Goal: Task Accomplishment & Management: Use online tool/utility

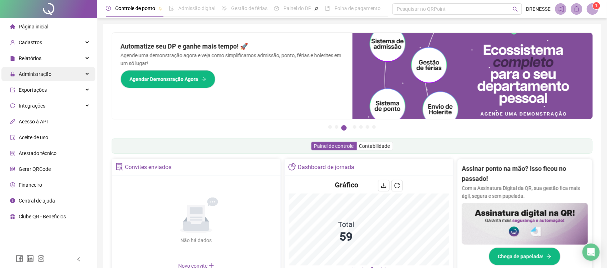
click at [45, 69] on span "Administração" at bounding box center [30, 74] width 41 height 14
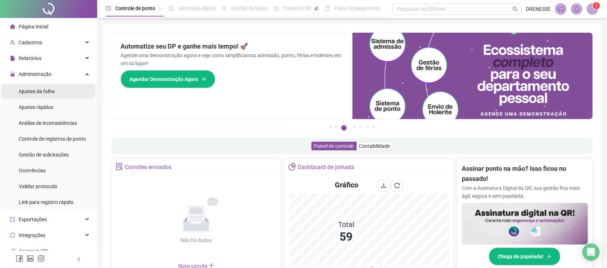
click at [36, 94] on span "Ajustes da folha" at bounding box center [37, 92] width 36 height 6
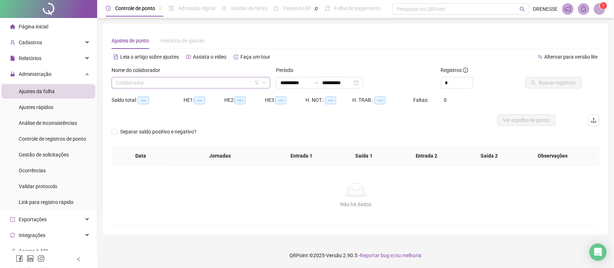
type input "**********"
click at [172, 83] on input "search" at bounding box center [188, 82] width 144 height 11
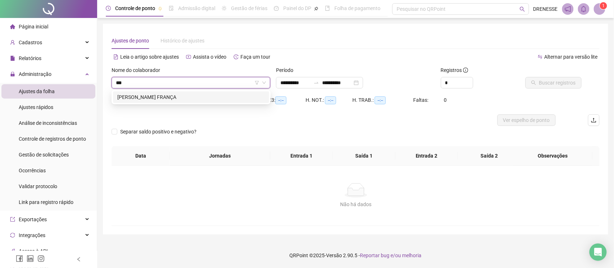
type input "****"
click at [195, 98] on div "[PERSON_NAME] FRANÇA" at bounding box center [191, 97] width 148 height 8
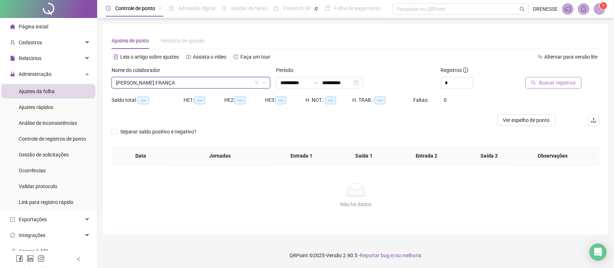
click at [535, 81] on icon "search" at bounding box center [534, 83] width 5 height 5
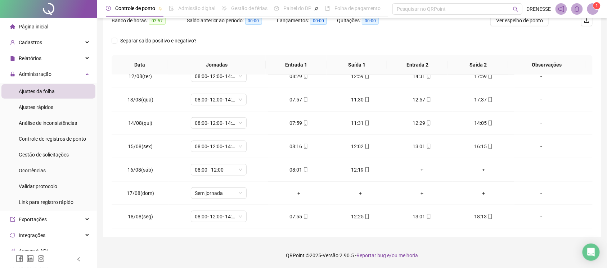
scroll to position [4, 0]
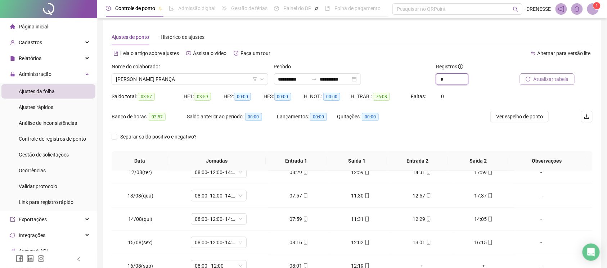
drag, startPoint x: 441, startPoint y: 84, endPoint x: 424, endPoint y: 88, distance: 17.8
click at [424, 88] on div "**********" at bounding box center [352, 77] width 487 height 28
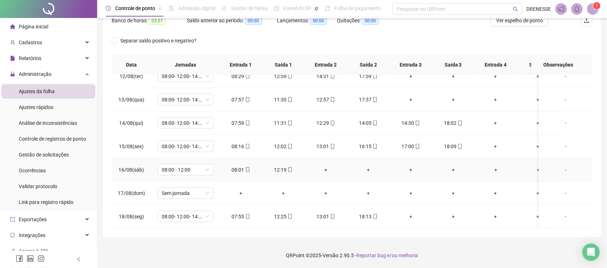
scroll to position [277, 0]
type input "*"
click at [373, 214] on icon "mobile" at bounding box center [375, 216] width 5 height 5
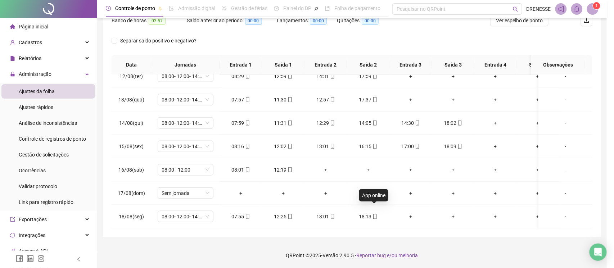
type input "**********"
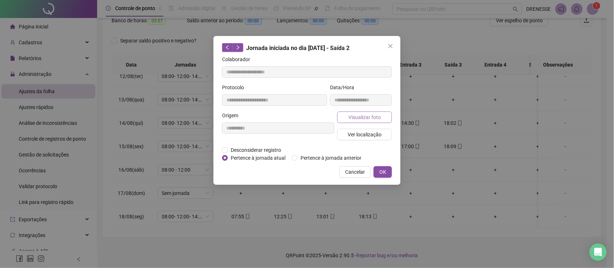
click at [359, 117] on span "Visualizar foto" at bounding box center [365, 117] width 32 height 8
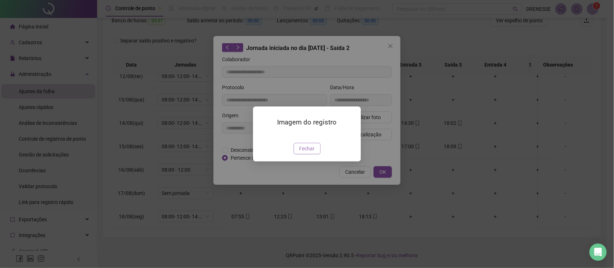
click at [307, 153] on span "Fechar" at bounding box center [307, 149] width 15 height 8
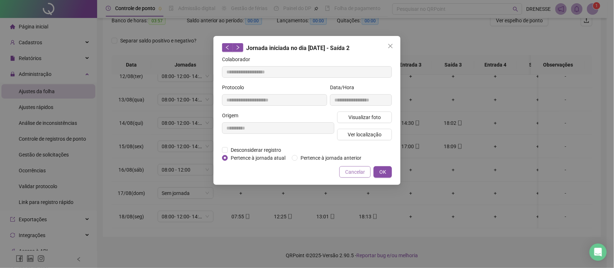
click at [357, 169] on span "Cancelar" at bounding box center [355, 172] width 20 height 8
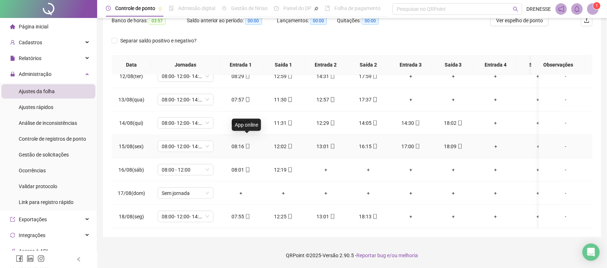
click at [248, 144] on icon "mobile" at bounding box center [247, 146] width 5 height 5
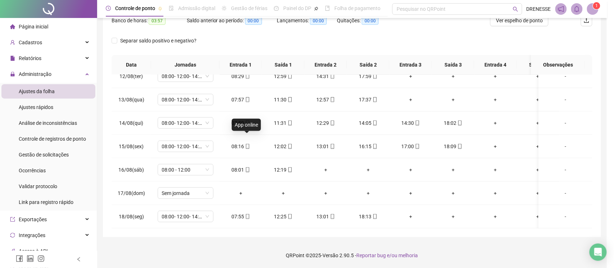
type input "**********"
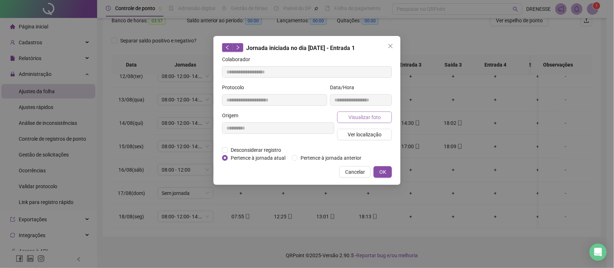
click at [346, 116] on button "Visualizar foto" at bounding box center [364, 118] width 55 height 12
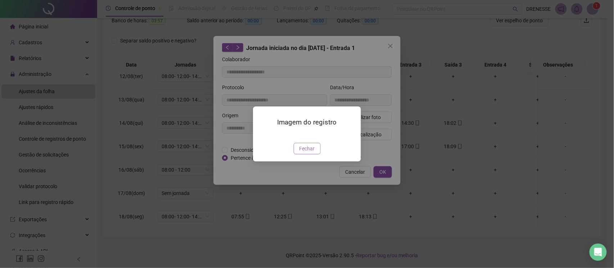
click at [298, 154] on button "Fechar" at bounding box center [307, 149] width 27 height 12
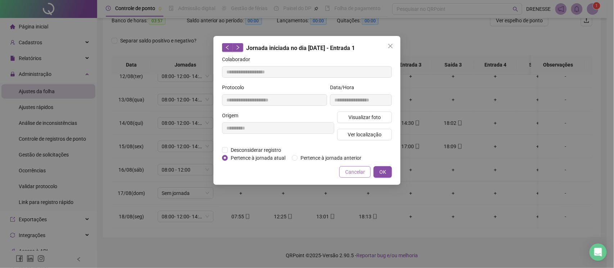
click at [348, 167] on button "Cancelar" at bounding box center [355, 172] width 31 height 12
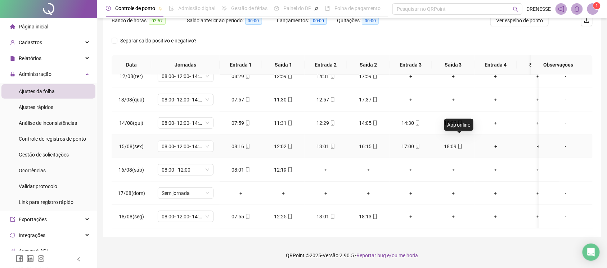
click at [460, 144] on icon "mobile" at bounding box center [459, 146] width 3 height 5
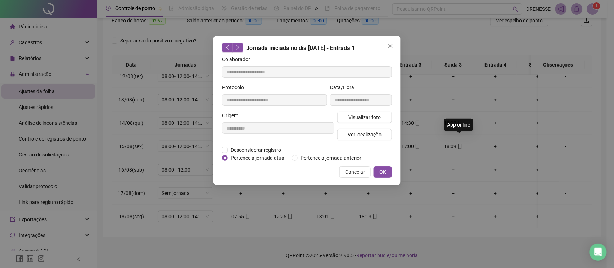
type input "**********"
click at [371, 117] on span "Visualizar foto" at bounding box center [365, 117] width 32 height 8
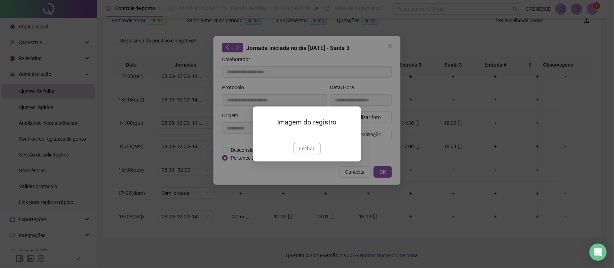
click at [309, 153] on span "Fechar" at bounding box center [307, 149] width 15 height 8
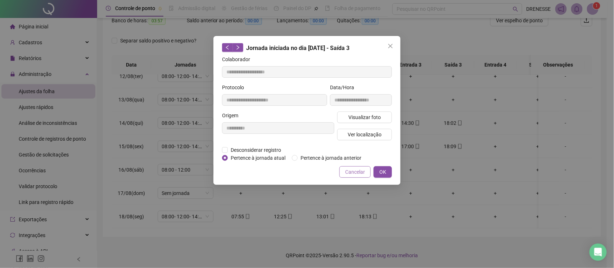
click at [345, 176] on button "Cancelar" at bounding box center [355, 172] width 31 height 12
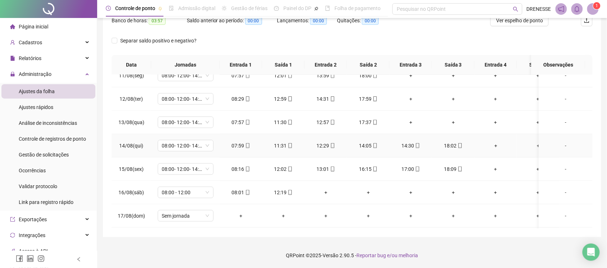
scroll to position [213, 0]
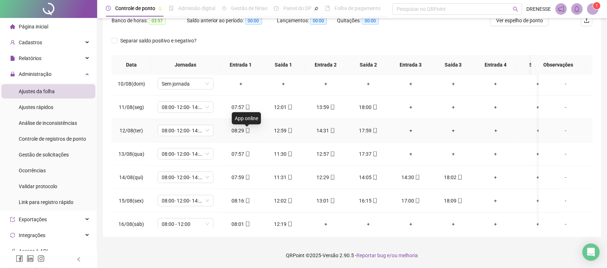
click at [247, 132] on icon "mobile" at bounding box center [247, 130] width 5 height 5
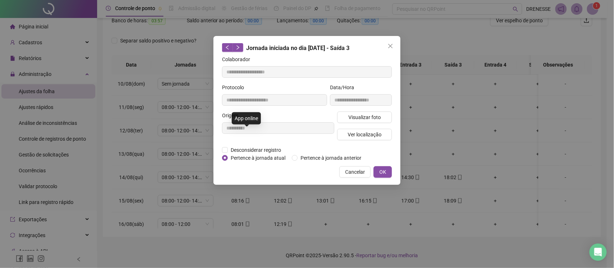
type input "**********"
click at [350, 117] on span "Visualizar foto" at bounding box center [365, 117] width 32 height 8
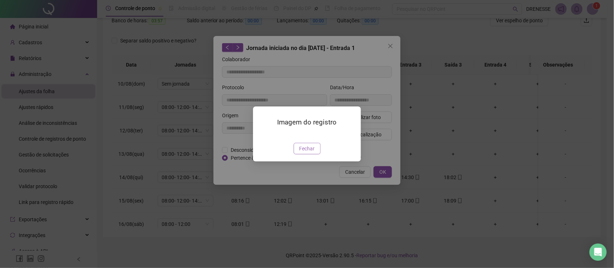
click at [307, 153] on span "Fechar" at bounding box center [307, 149] width 15 height 8
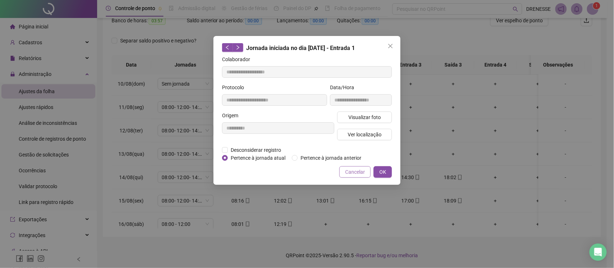
click at [365, 169] on span "Cancelar" at bounding box center [355, 172] width 20 height 8
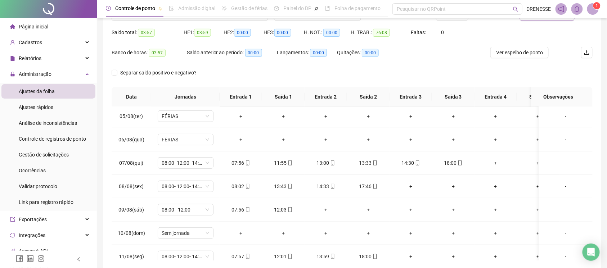
scroll to position [36, 0]
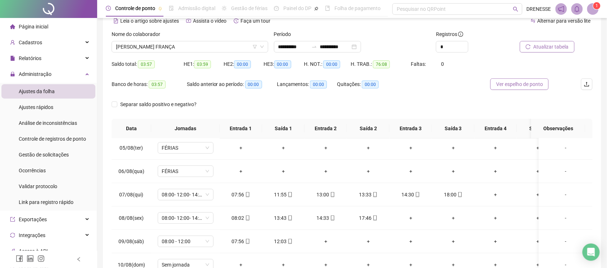
click at [507, 83] on span "Ver espelho de ponto" at bounding box center [519, 84] width 47 height 8
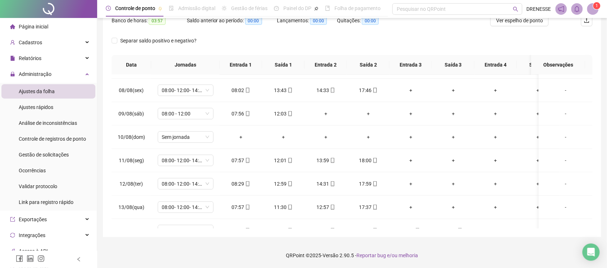
scroll to position [277, 0]
